Goal: Browse casually

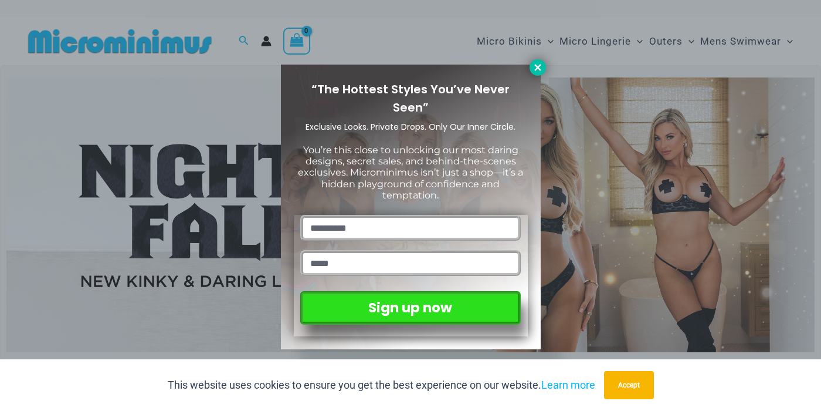
click at [536, 65] on icon at bounding box center [538, 67] width 6 height 6
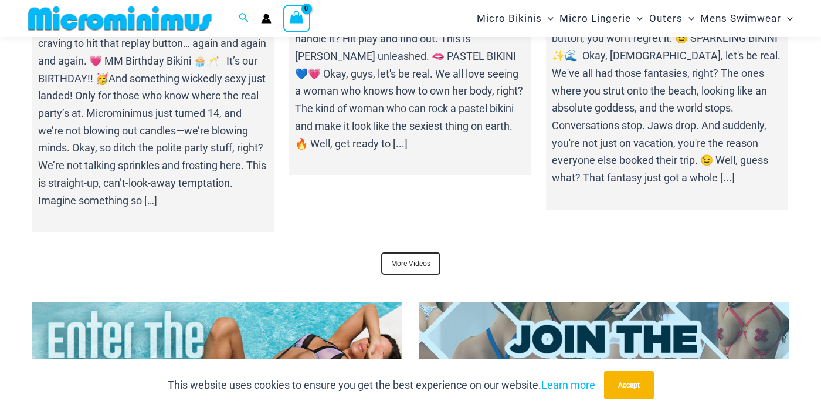
scroll to position [3969, 0]
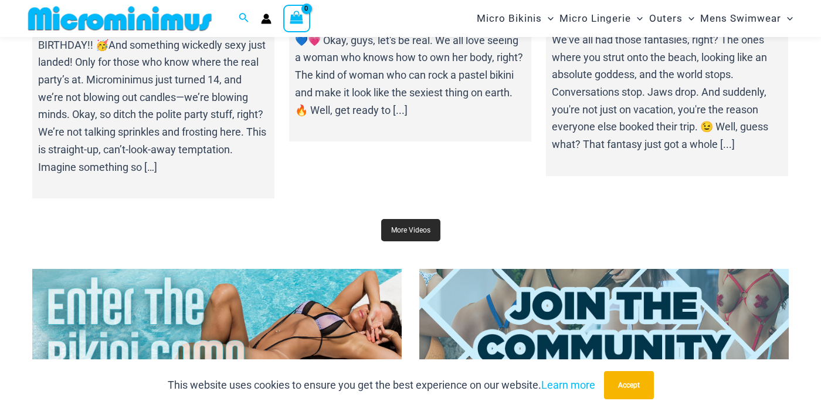
click at [410, 237] on link "More Videos" at bounding box center [410, 230] width 59 height 22
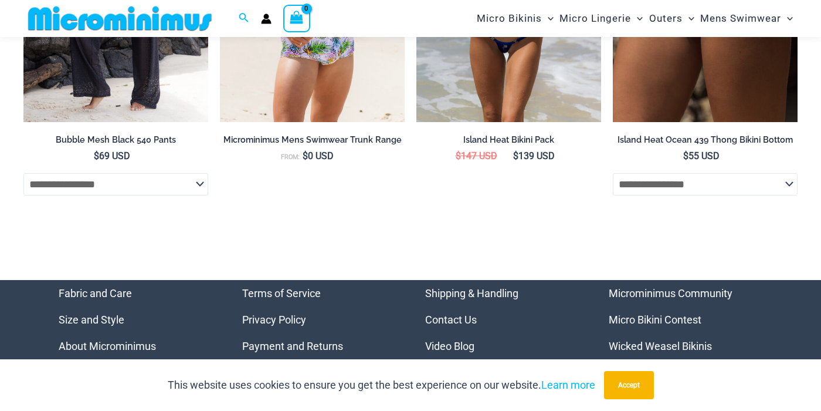
scroll to position [4244, 0]
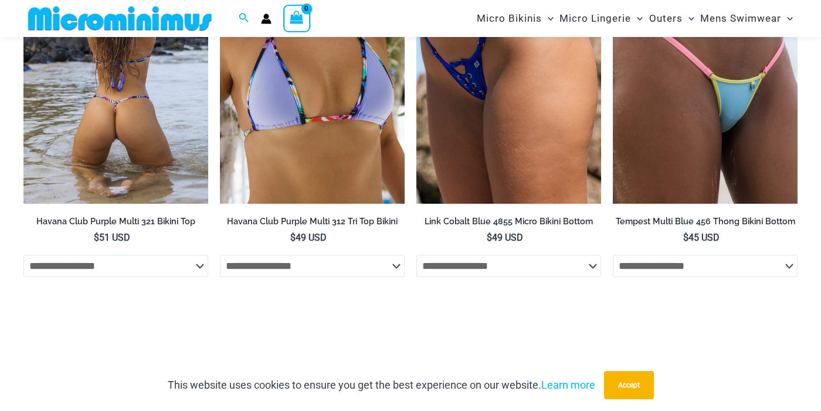
scroll to position [2872, 0]
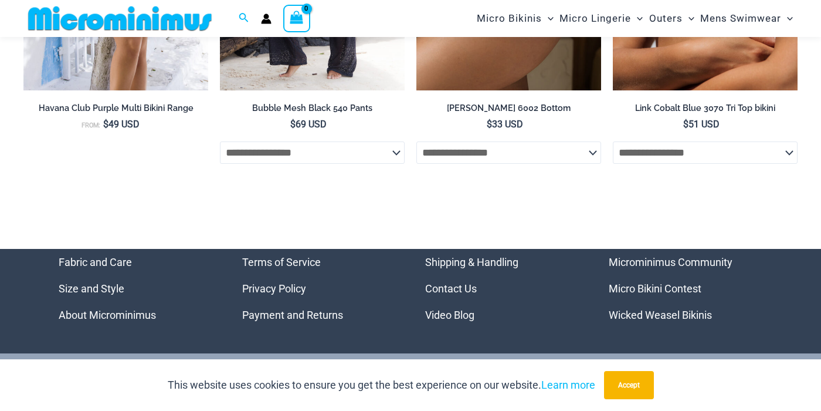
scroll to position [3120, 0]
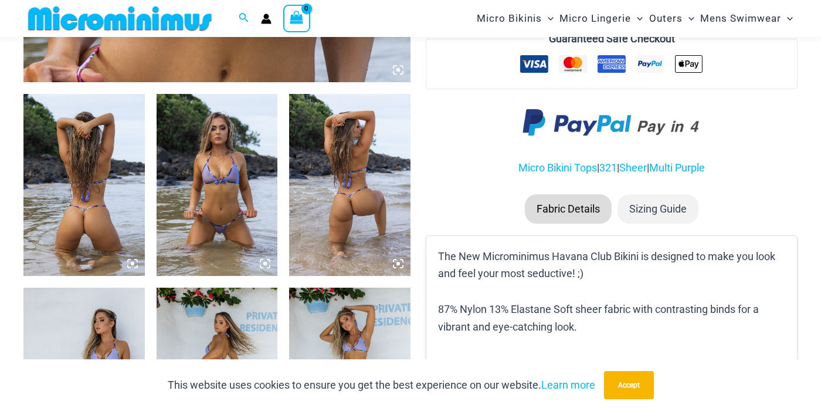
scroll to position [603, 0]
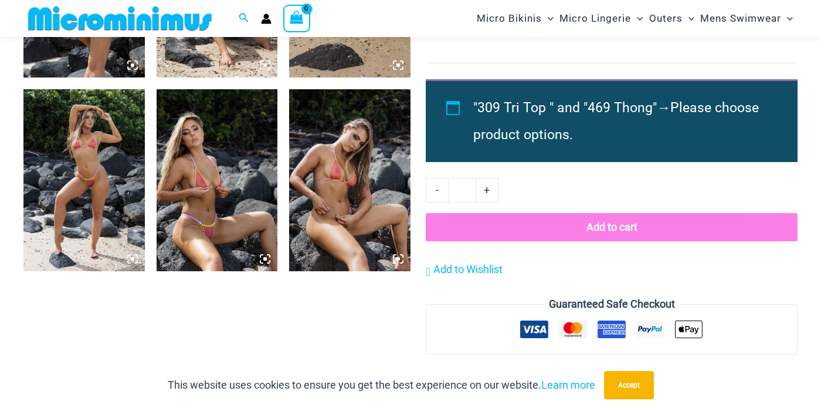
scroll to position [804, 0]
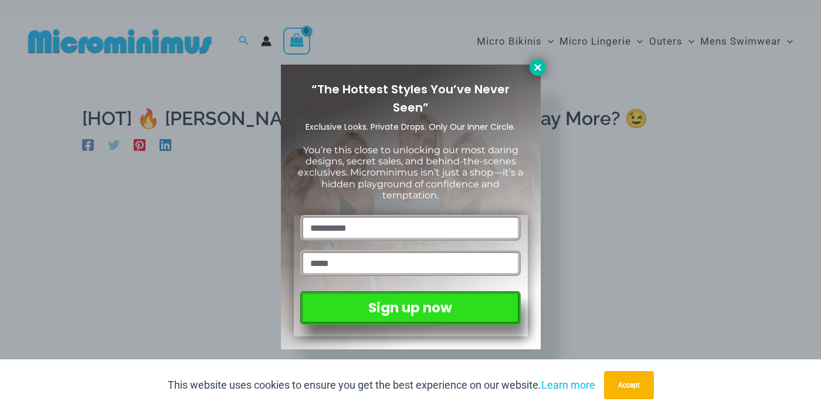
click at [537, 69] on icon at bounding box center [538, 67] width 11 height 11
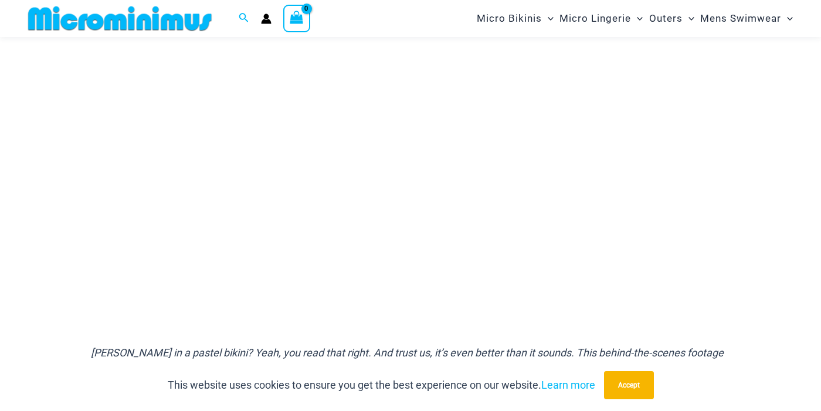
scroll to position [169, 0]
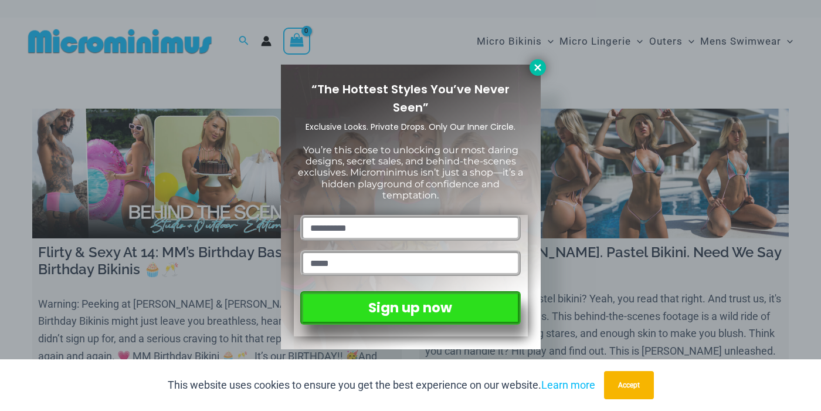
click at [539, 69] on icon at bounding box center [538, 67] width 6 height 6
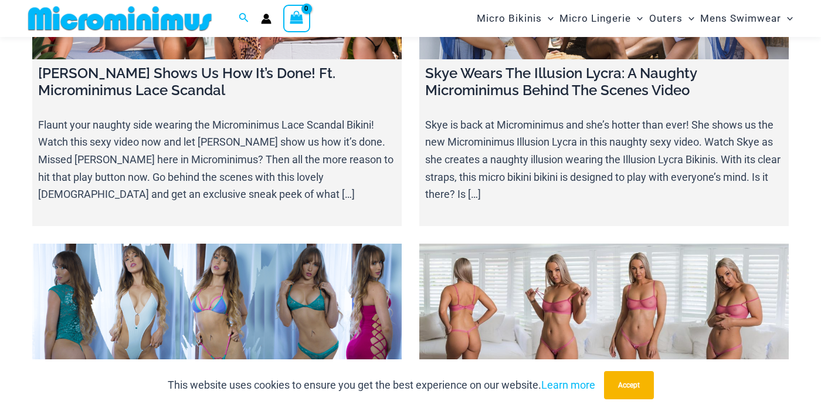
scroll to position [13768, 0]
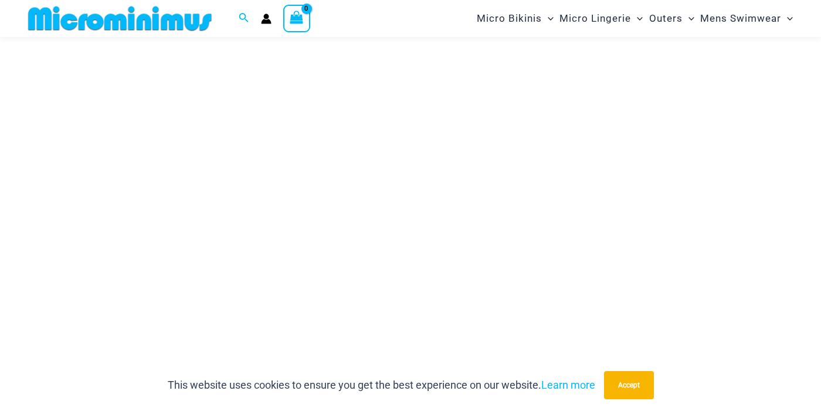
scroll to position [168, 0]
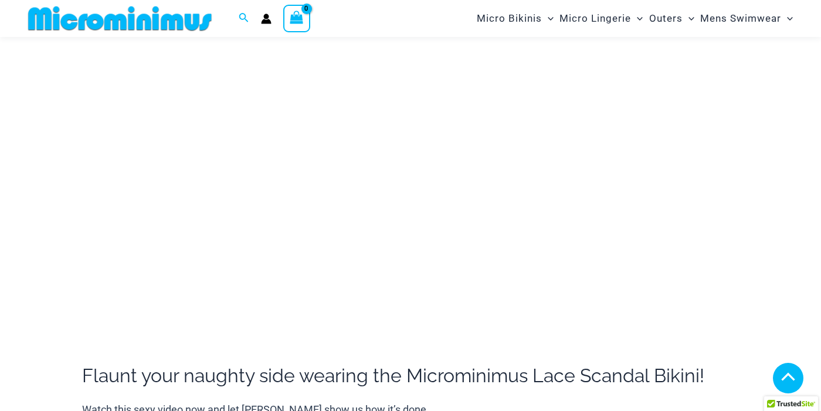
scroll to position [177, 0]
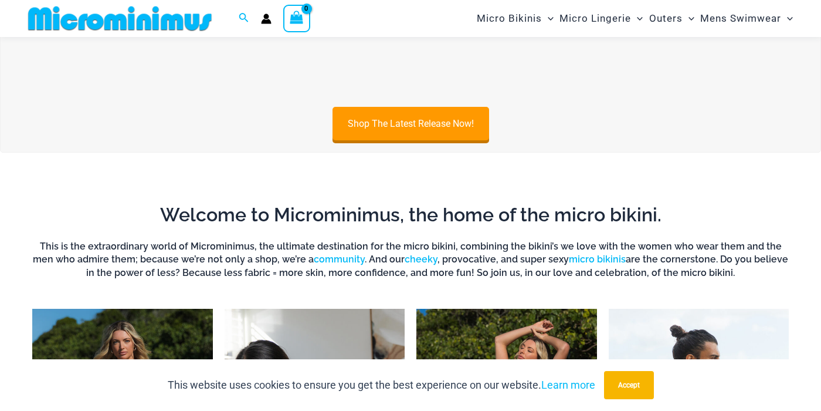
scroll to position [249, 0]
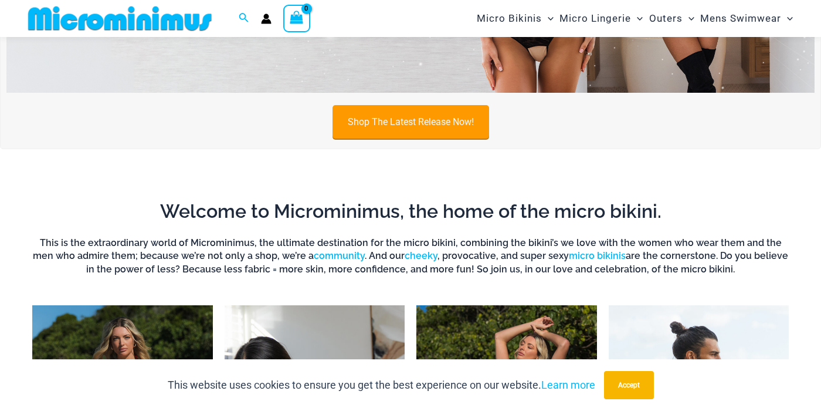
click at [407, 116] on link "Shop The Latest Release Now!" at bounding box center [411, 121] width 157 height 33
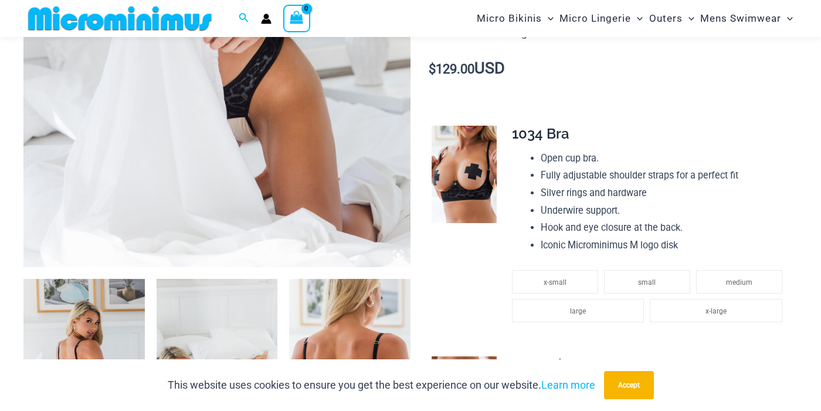
scroll to position [437, 0]
